Goal: Information Seeking & Learning: Learn about a topic

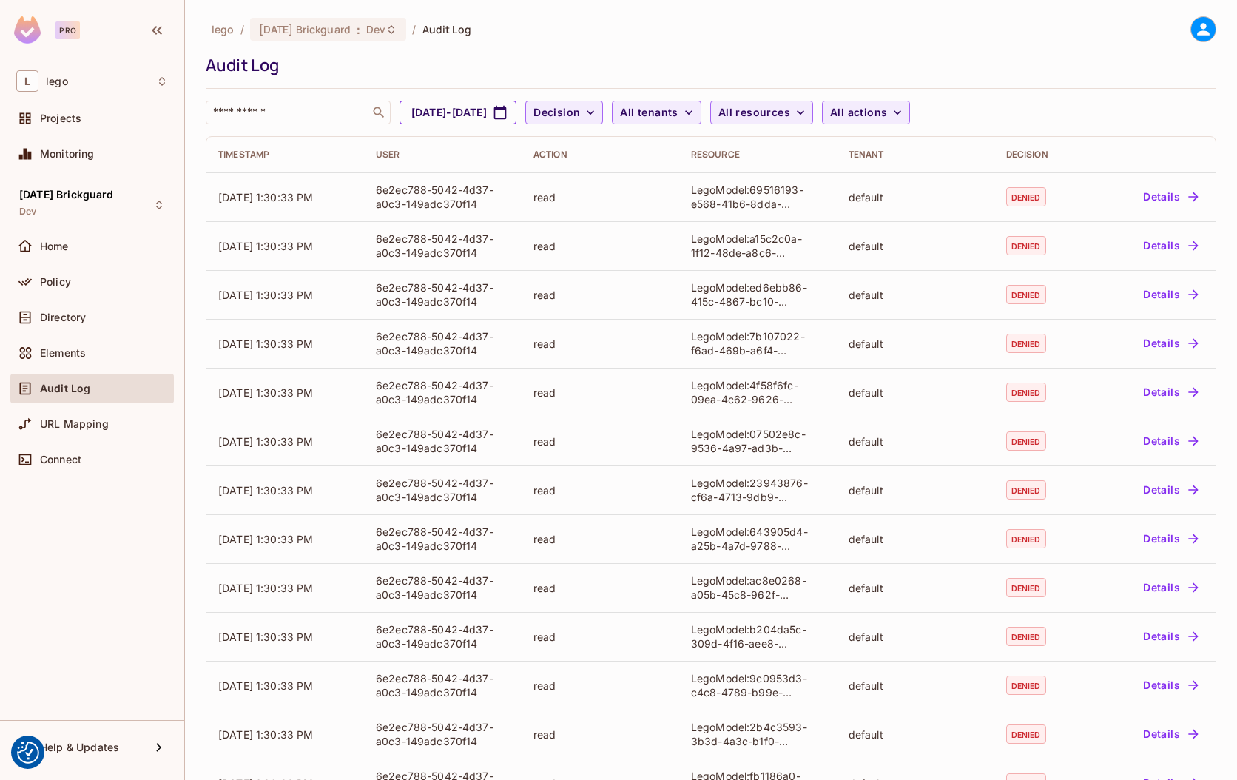
click at [457, 109] on button "Jul 20, 2025 - Aug 20, 2025" at bounding box center [457, 113] width 117 height 24
select select "*"
select select "****"
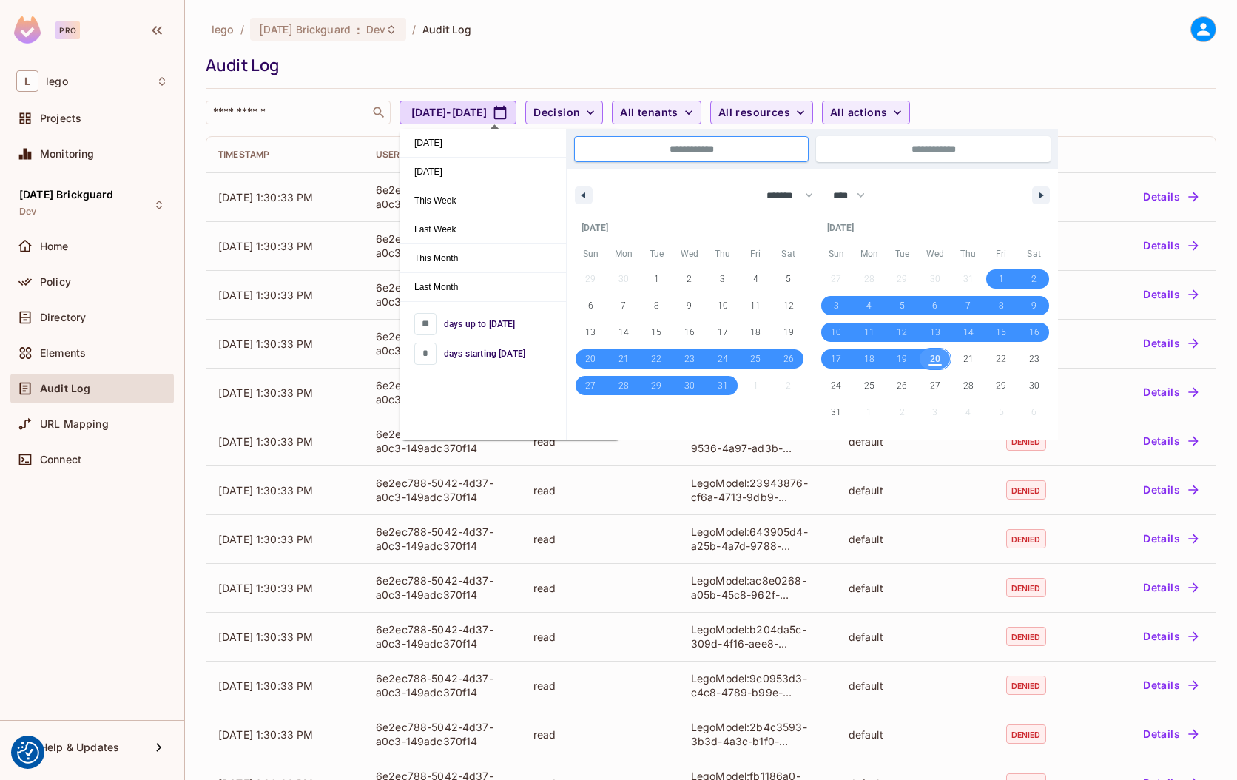
click at [934, 358] on span "20" at bounding box center [935, 358] width 10 height 27
type input "*"
type input "**********"
select select "*"
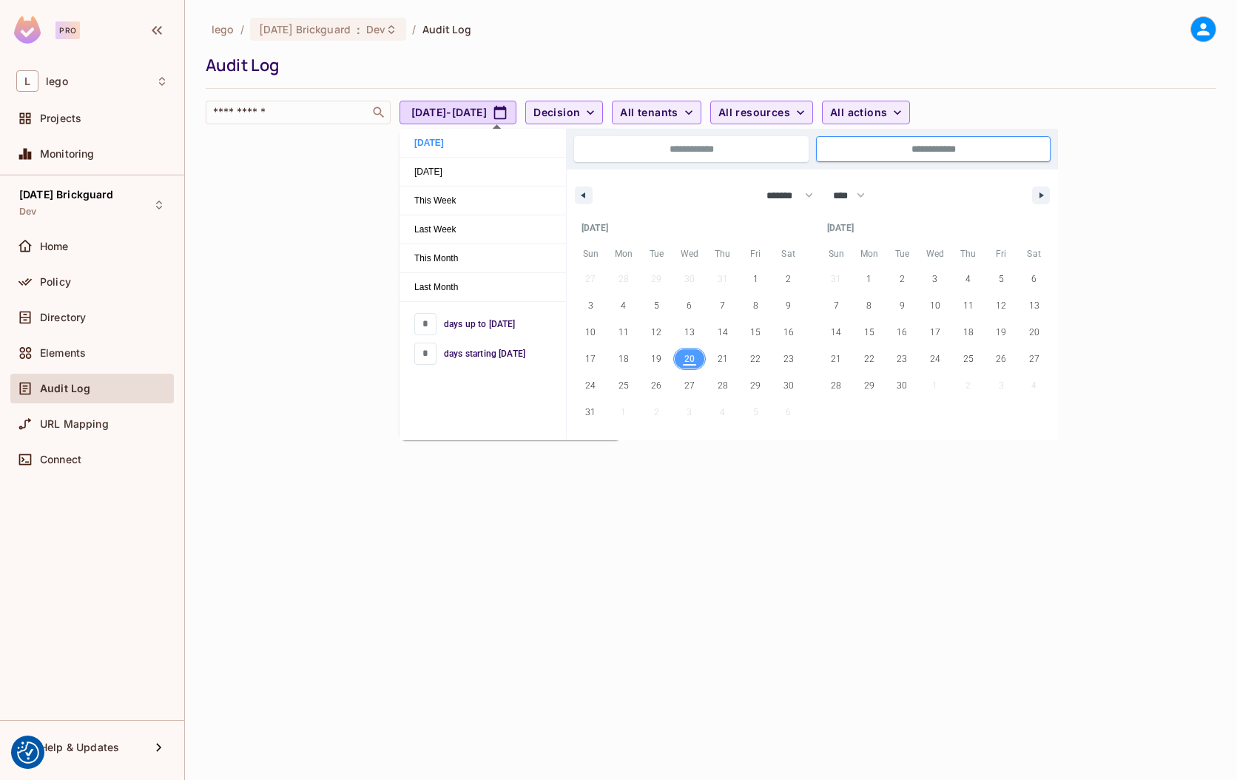
click at [695, 360] on span "20" at bounding box center [689, 358] width 33 height 19
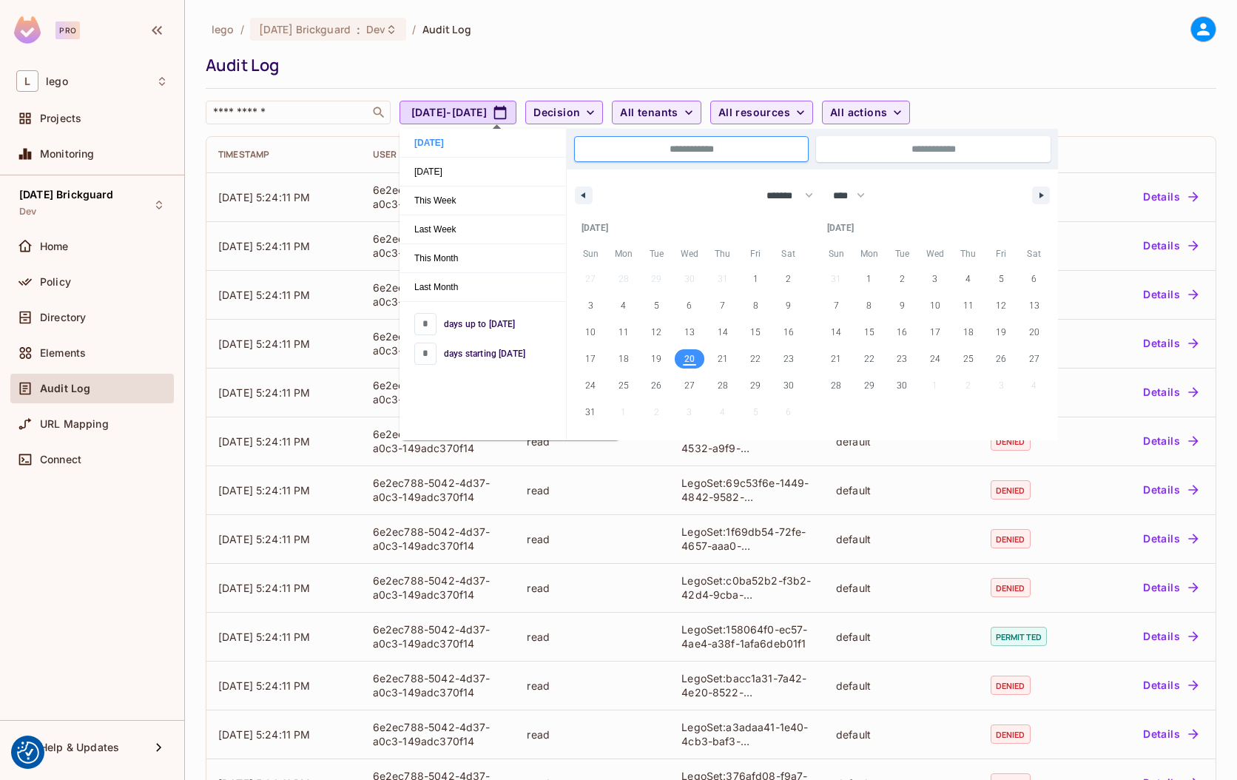
click at [783, 56] on div "Audit Log" at bounding box center [707, 65] width 1003 height 22
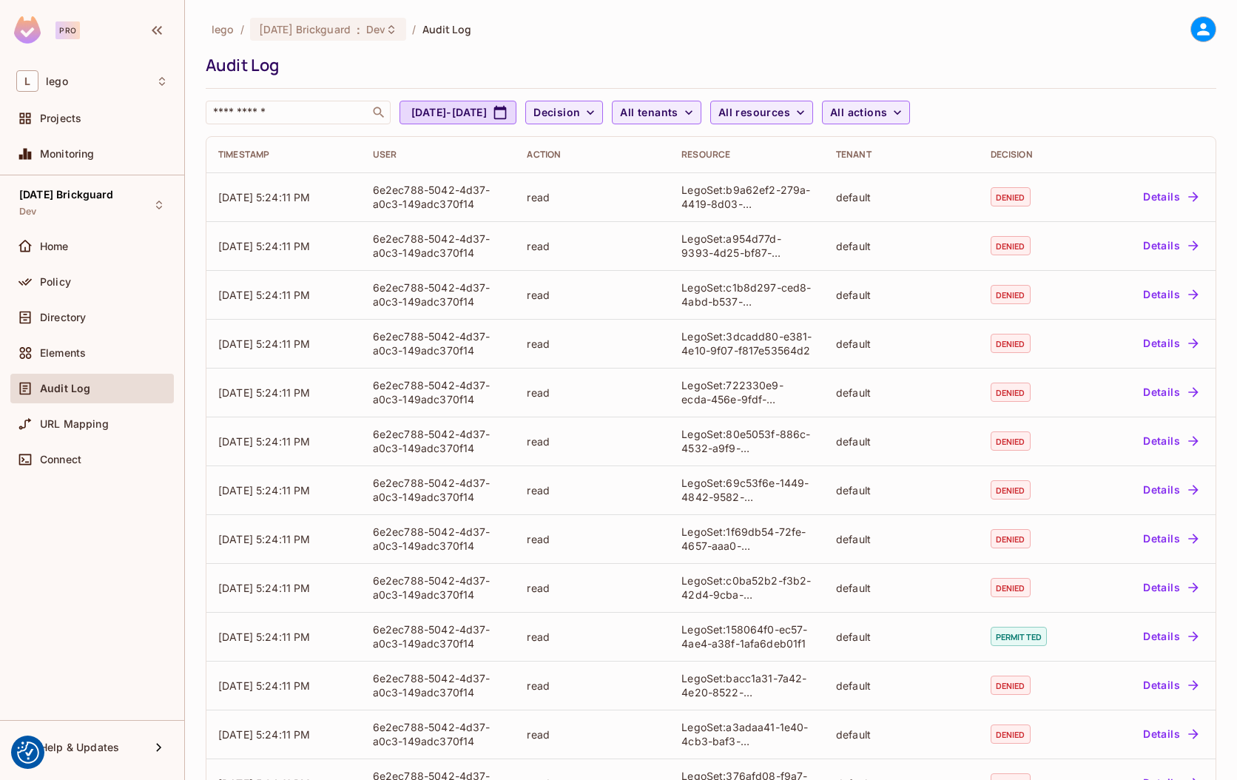
click at [1093, 53] on div "lego / 08.01.11 Brickguard : Dev / Audit Log Audit Log ​ Aug 20, 2025 - Aug 20,…" at bounding box center [711, 70] width 1011 height 108
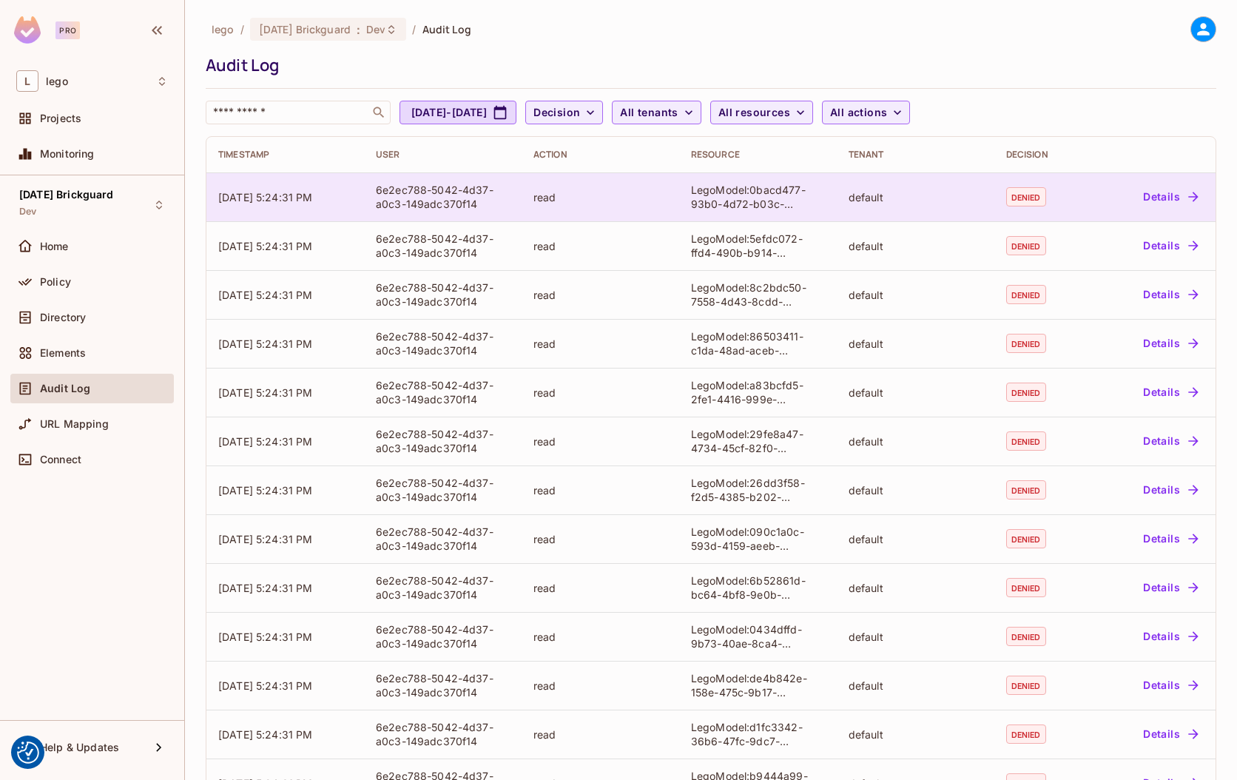
click at [779, 194] on div "LegoModel:0bacd477-93b0-4d72-b03c-efe7e1d1de37" at bounding box center [758, 197] width 134 height 28
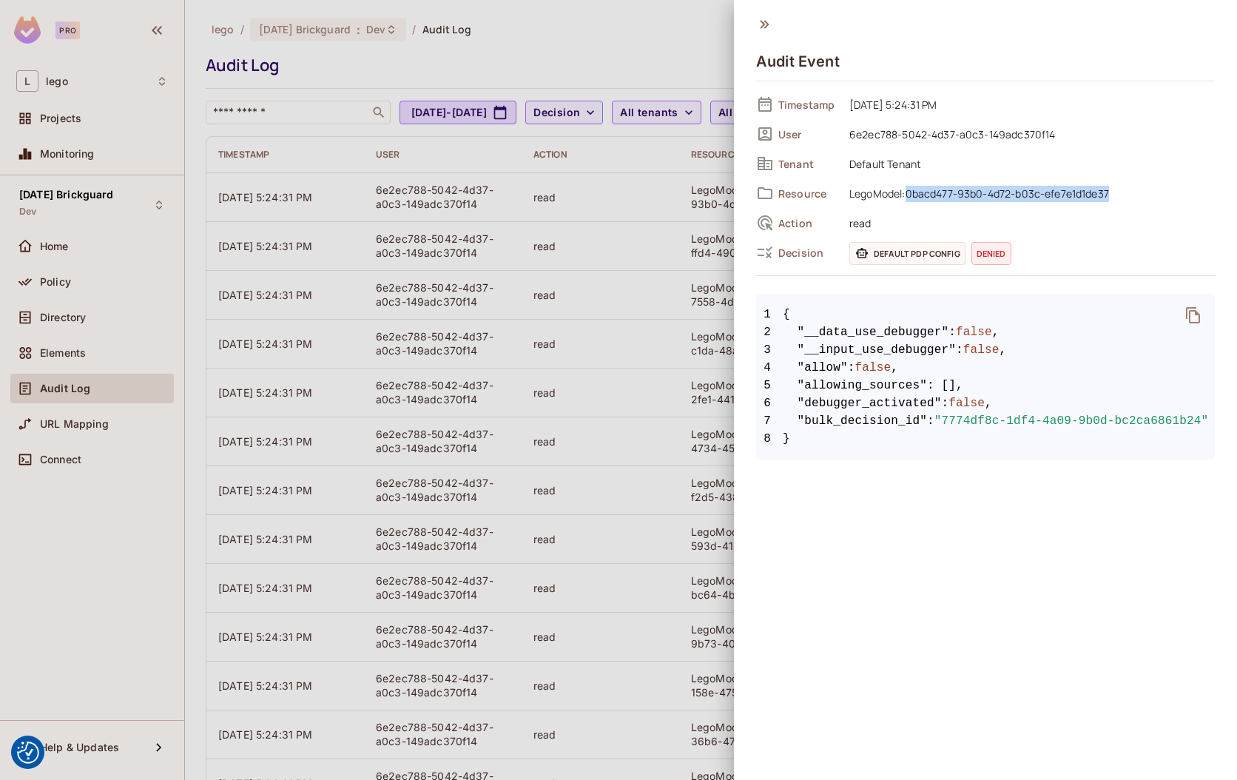
drag, startPoint x: 909, startPoint y: 194, endPoint x: 1124, endPoint y: 195, distance: 214.5
click at [1124, 195] on span "LegoModel:0bacd477-93b0-4d72-b03c-efe7e1d1de37" at bounding box center [1028, 193] width 373 height 18
copy span "0bacd477-93b0-4d72-b03c-efe7e1d1de37"
click at [606, 60] on div at bounding box center [618, 390] width 1237 height 780
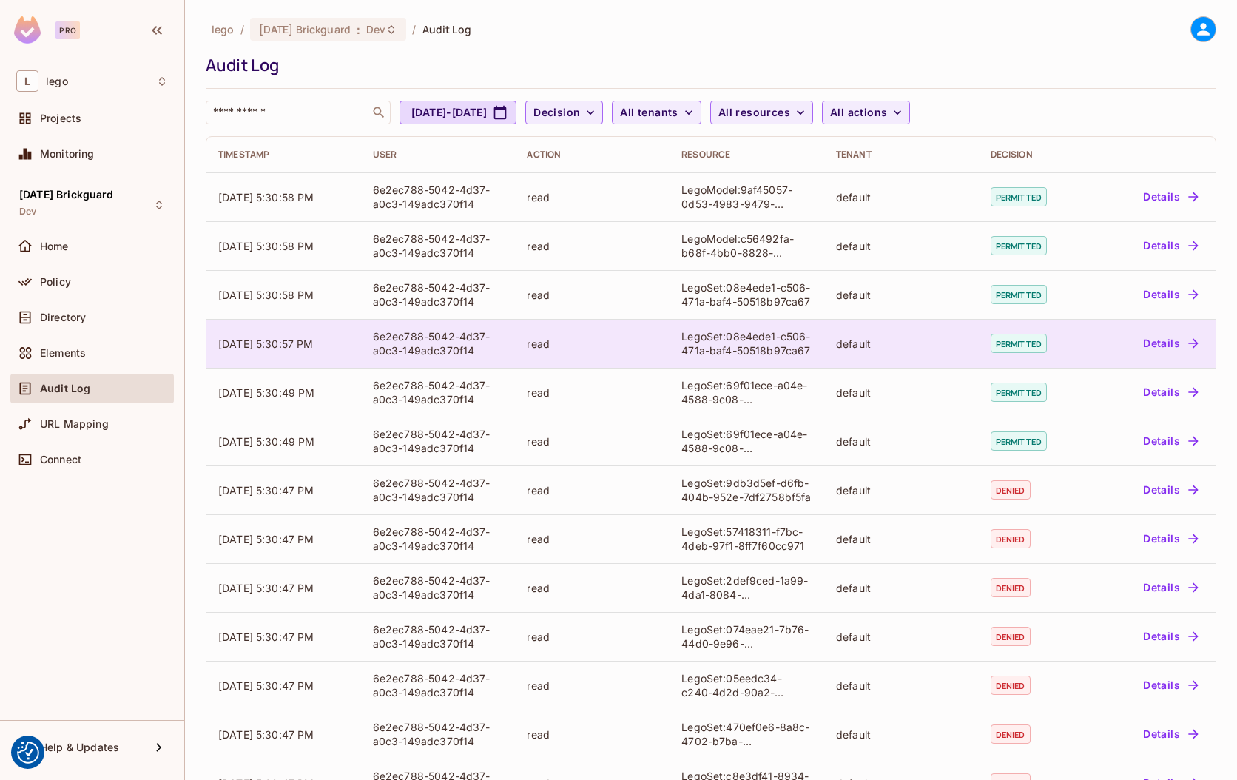
click at [772, 331] on div "LegoSet:08e4ede1-c506-471a-baf4-50518b97ca67" at bounding box center [746, 343] width 131 height 28
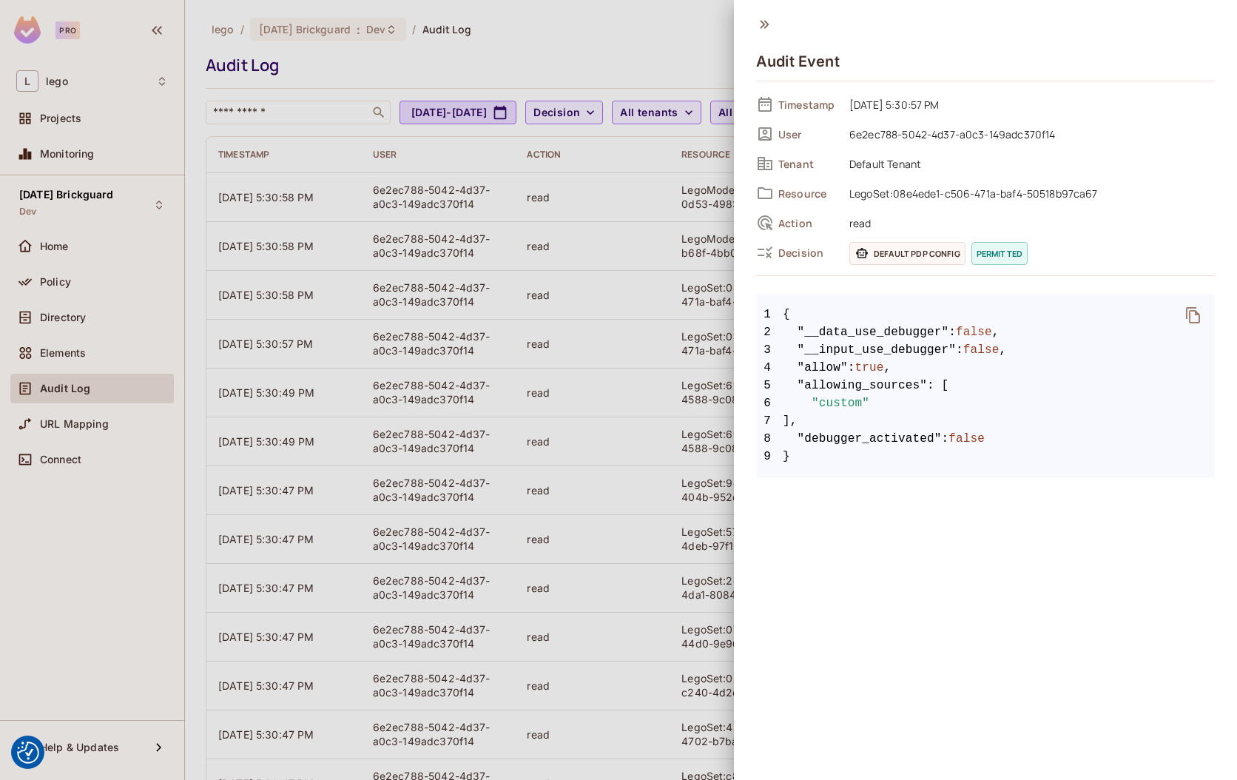
click at [643, 352] on div at bounding box center [618, 390] width 1237 height 780
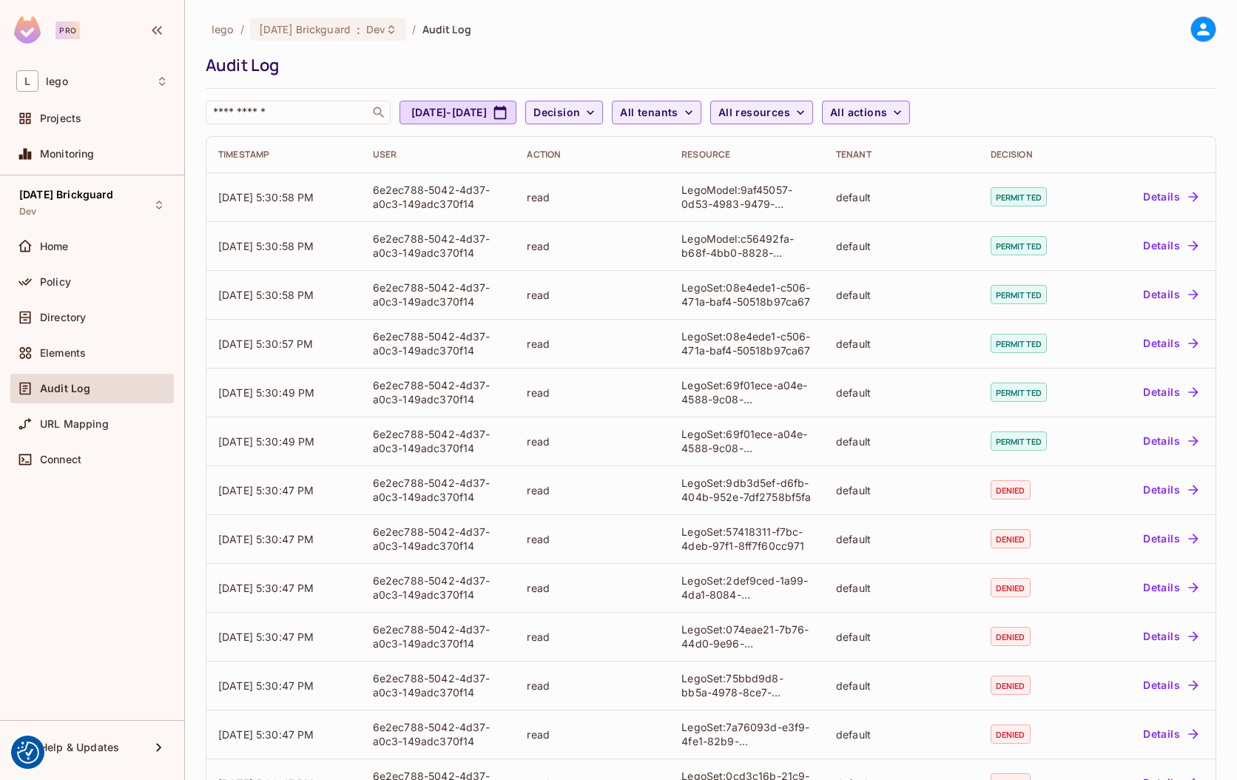
click at [1117, 112] on div "​ Jul 20, 2025 - Aug 20, 2025 Decision All tenants All resources All actions" at bounding box center [707, 113] width 1003 height 24
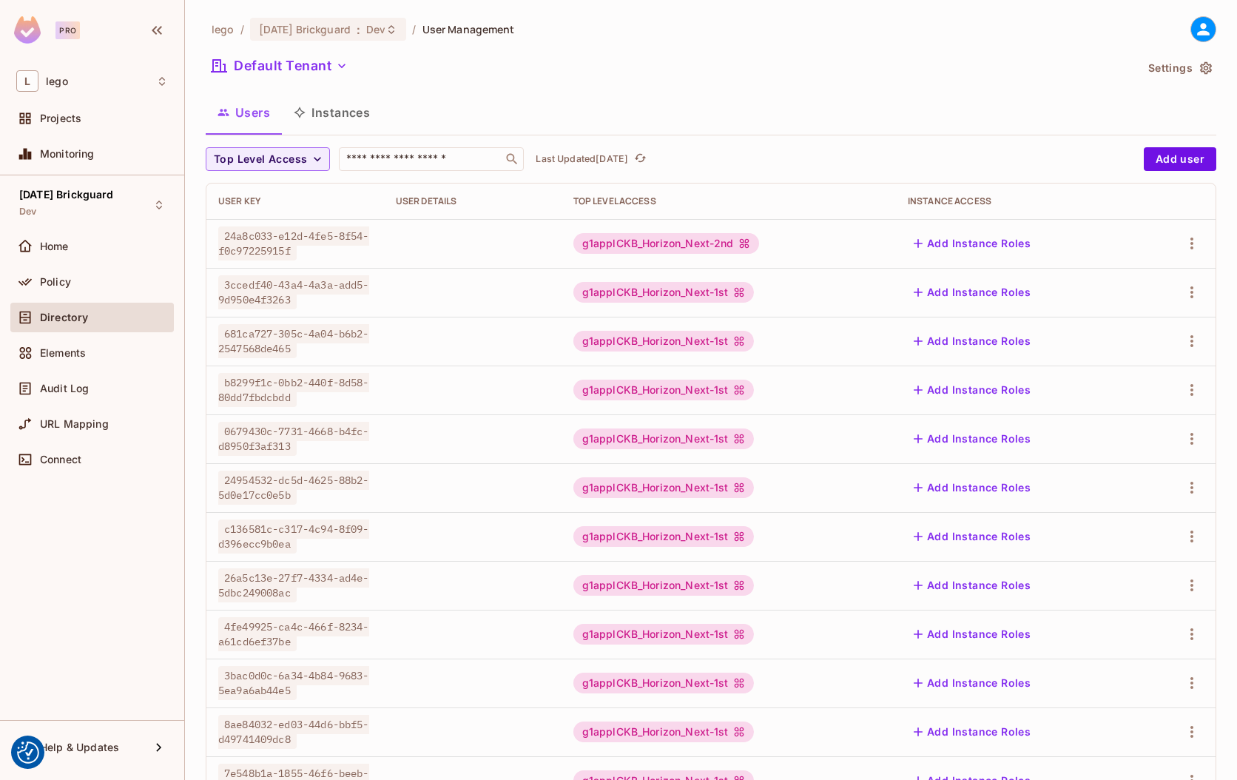
click at [684, 65] on div "Default Tenant" at bounding box center [670, 68] width 929 height 28
click at [90, 382] on div "Audit Log" at bounding box center [104, 388] width 128 height 12
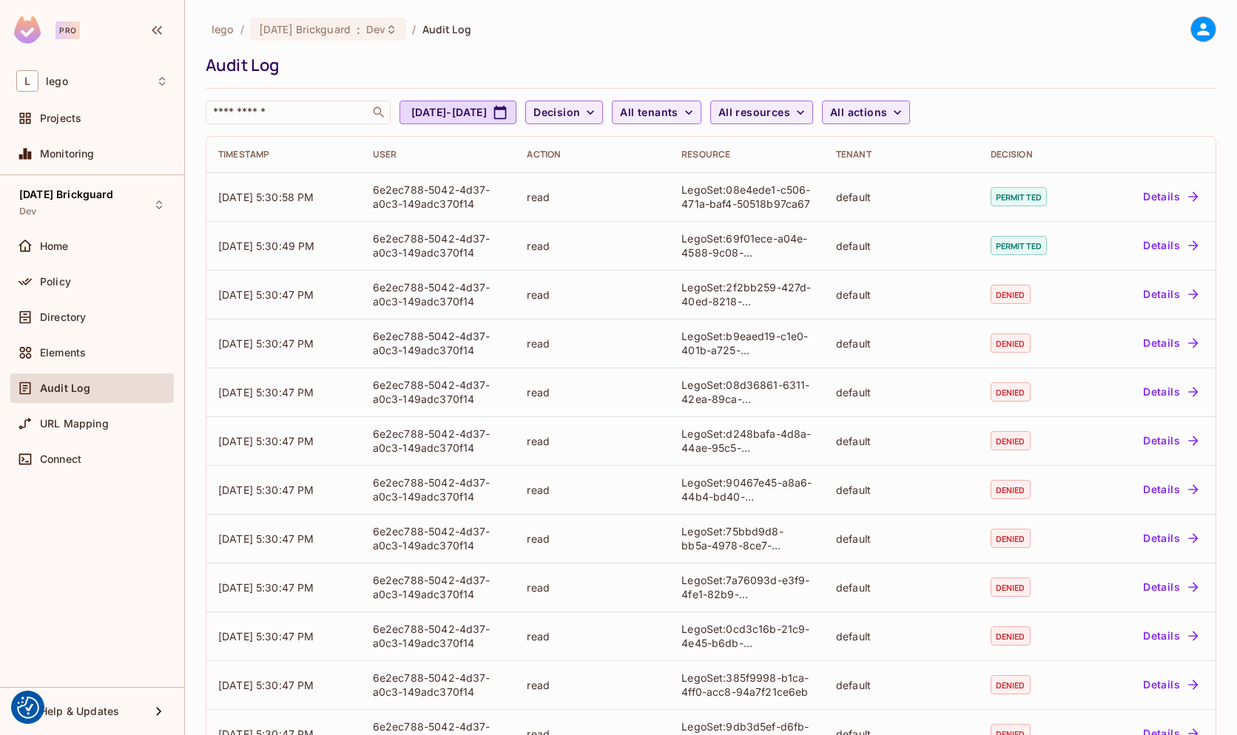
click at [505, 53] on div "lego / 08.01.11 Brickguard : Dev / Audit Log Audit Log ​ Jul 20, 2025 - Aug 20,…" at bounding box center [711, 70] width 1011 height 108
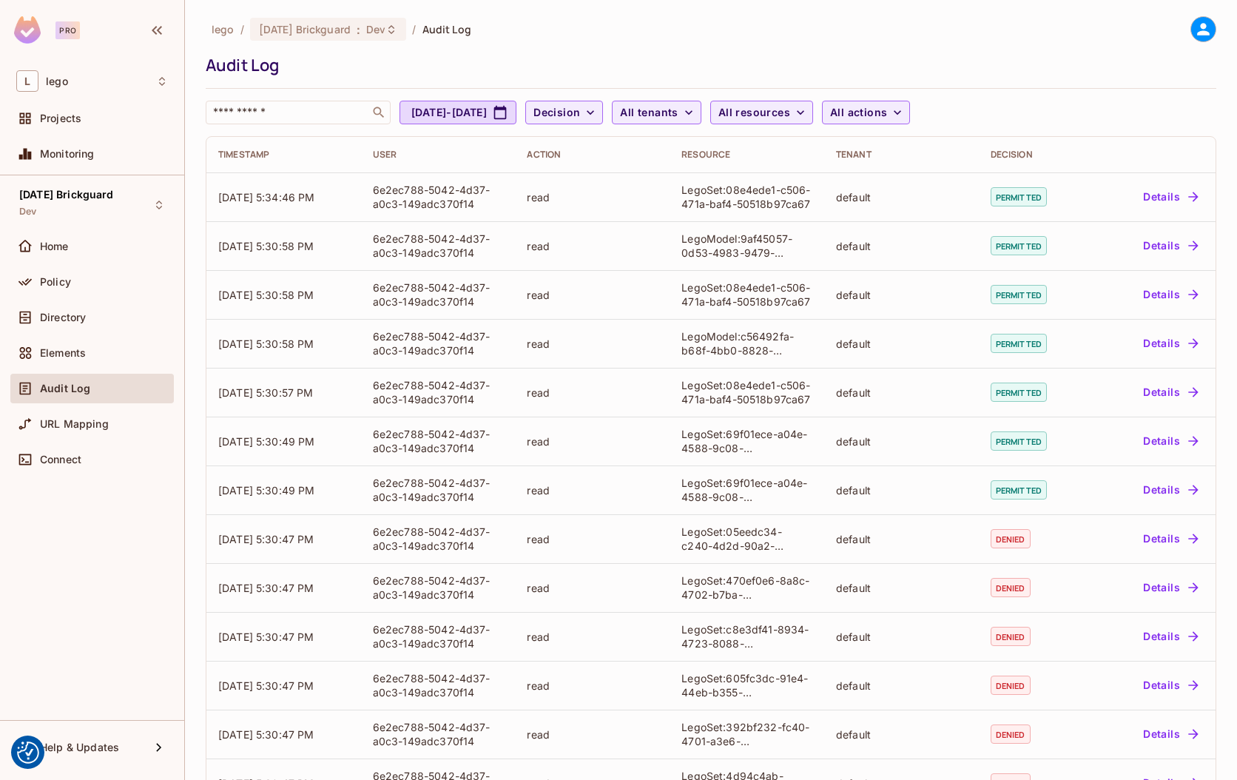
click at [1070, 95] on div "lego / 08.01.11 Brickguard : Dev / Audit Log Audit Log ​ Jul 20, 2025 - Aug 20,…" at bounding box center [711, 70] width 1011 height 108
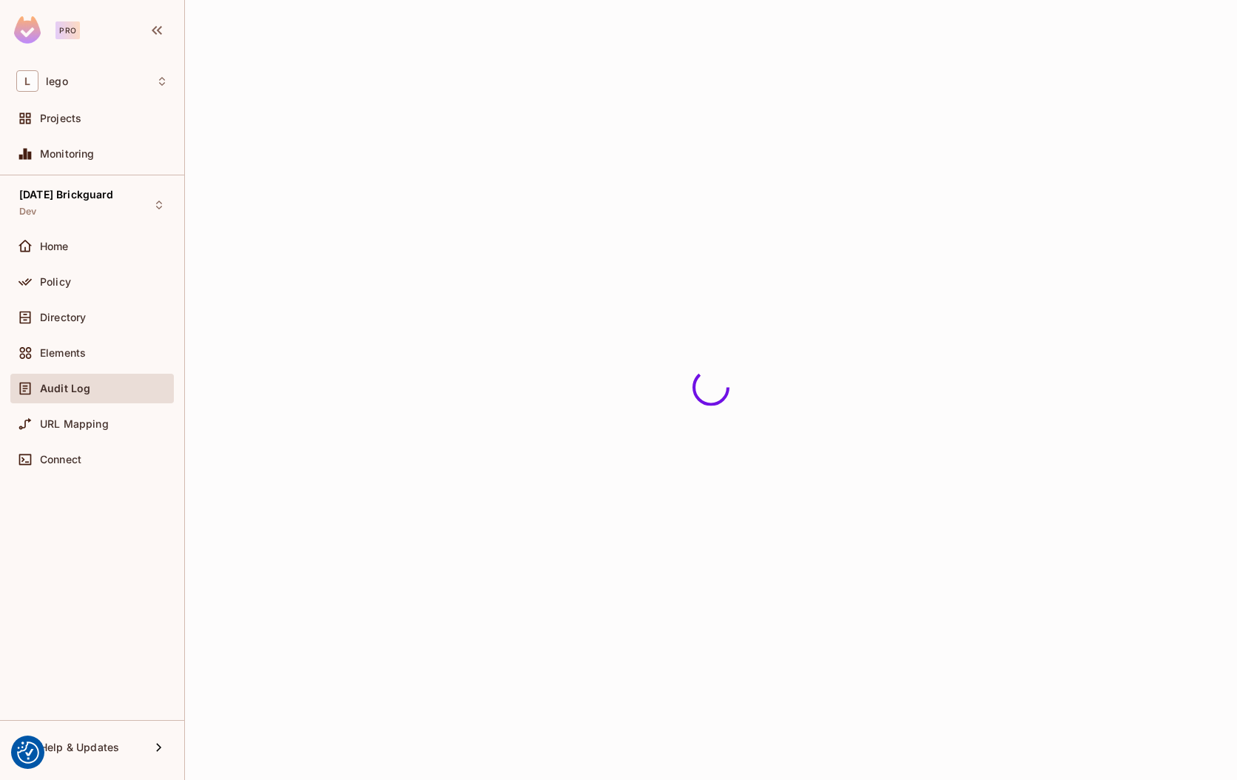
click at [72, 388] on span "Audit Log" at bounding box center [65, 388] width 50 height 12
click at [101, 359] on div "Elements" at bounding box center [92, 353] width 152 height 18
click at [79, 386] on span "Audit Log" at bounding box center [64, 388] width 49 height 12
click at [79, 386] on span "Audit Log" at bounding box center [65, 388] width 50 height 12
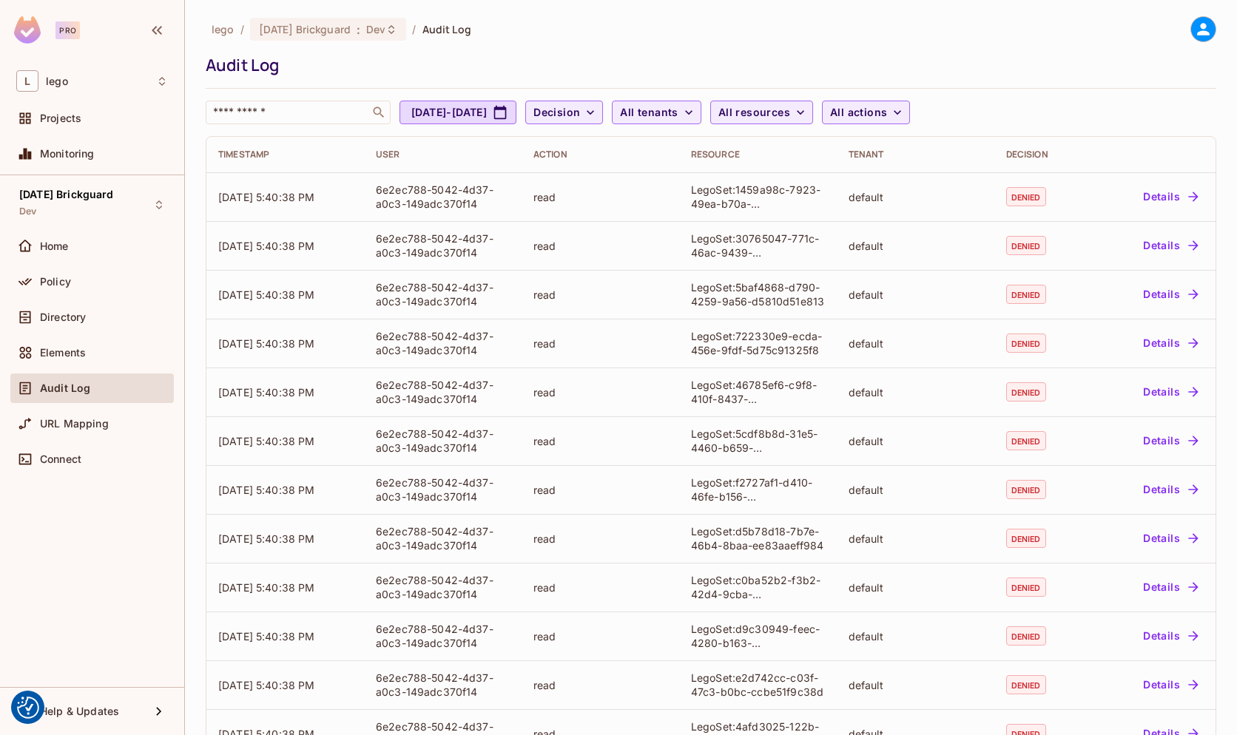
click at [918, 56] on div "Audit Log" at bounding box center [707, 65] width 1003 height 22
click at [808, 38] on div "lego / 08.01.11 Brickguard : Dev / Audit Log" at bounding box center [711, 29] width 1011 height 26
